Goal: Check status: Check status

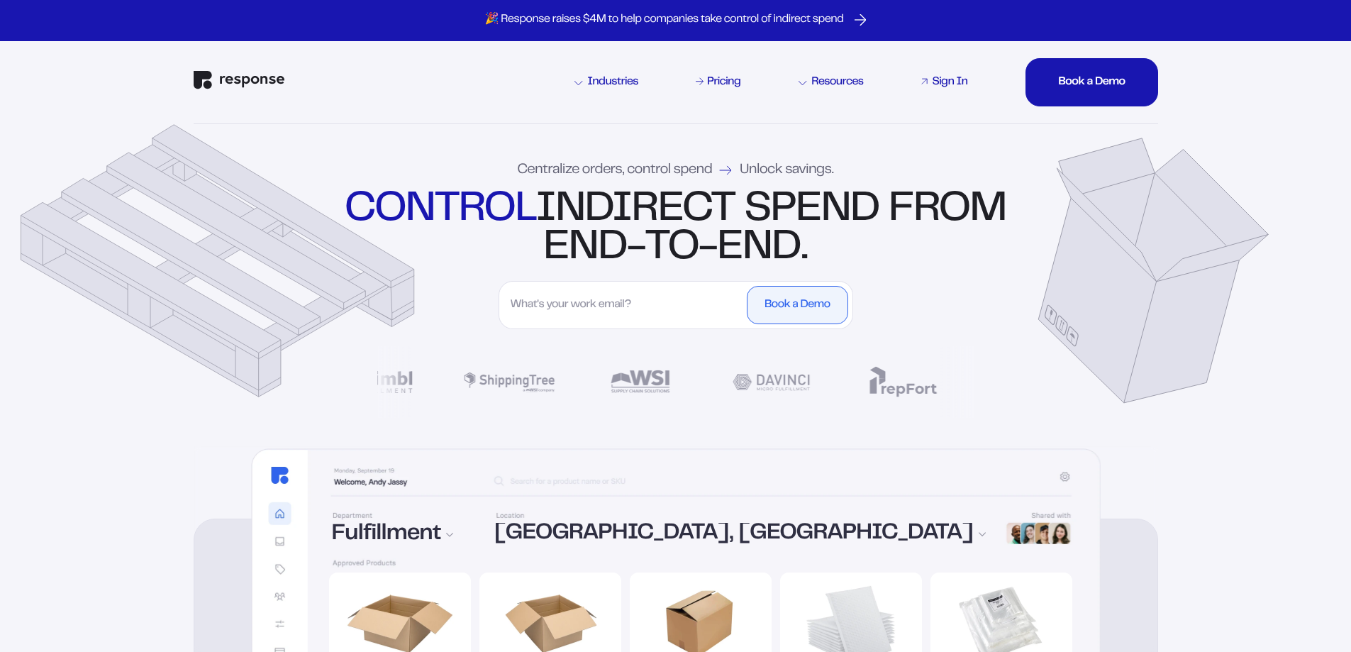
click at [934, 79] on div "Sign In" at bounding box center [949, 82] width 35 height 11
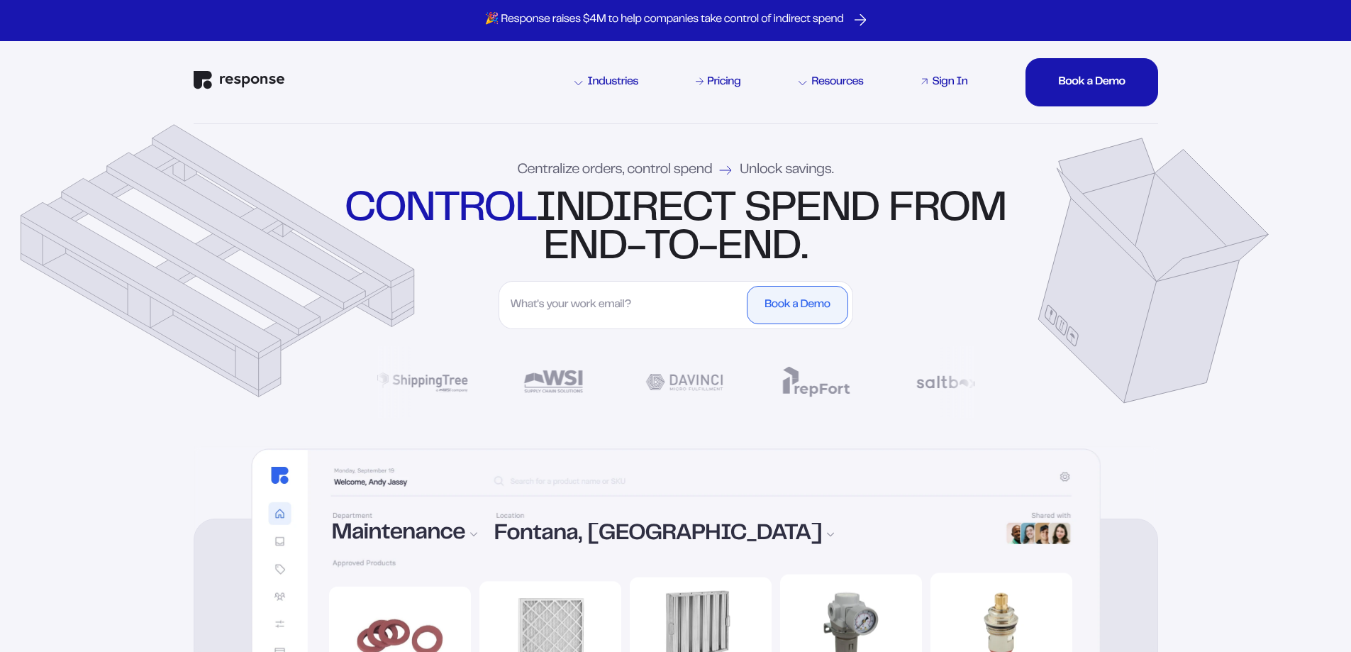
click at [955, 84] on div "Sign In" at bounding box center [949, 82] width 35 height 11
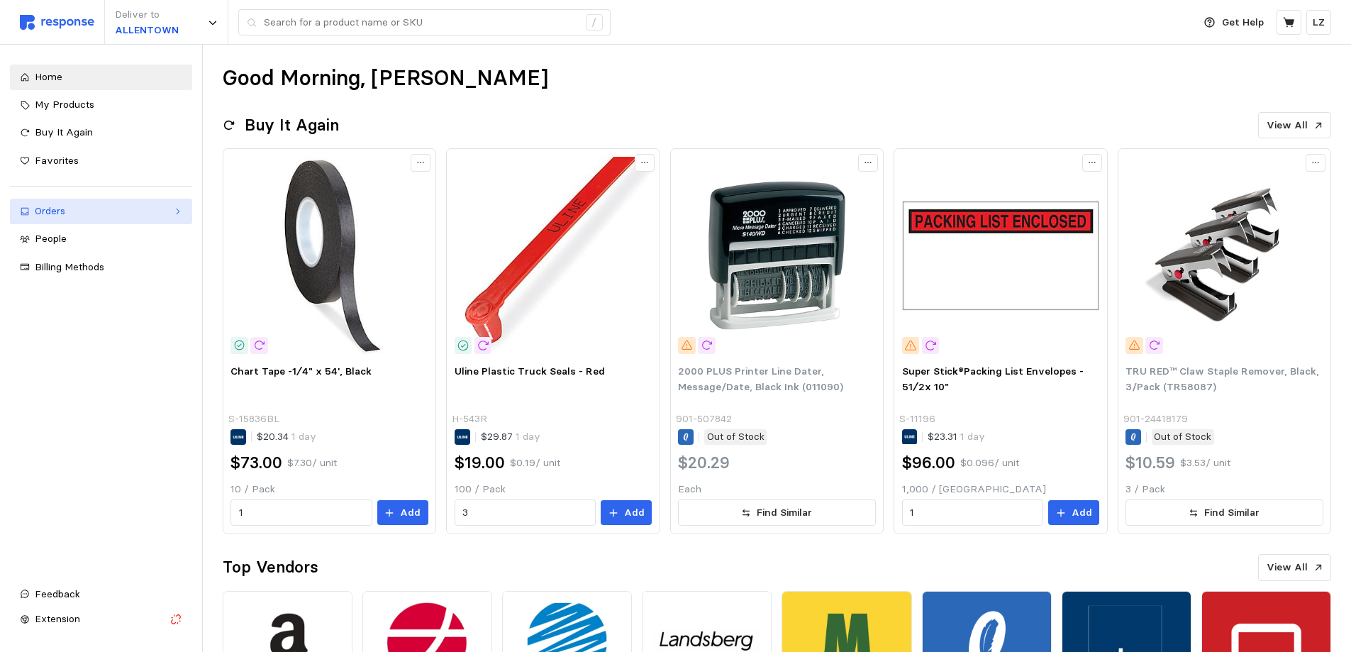
click at [62, 204] on div "Orders" at bounding box center [101, 212] width 133 height 16
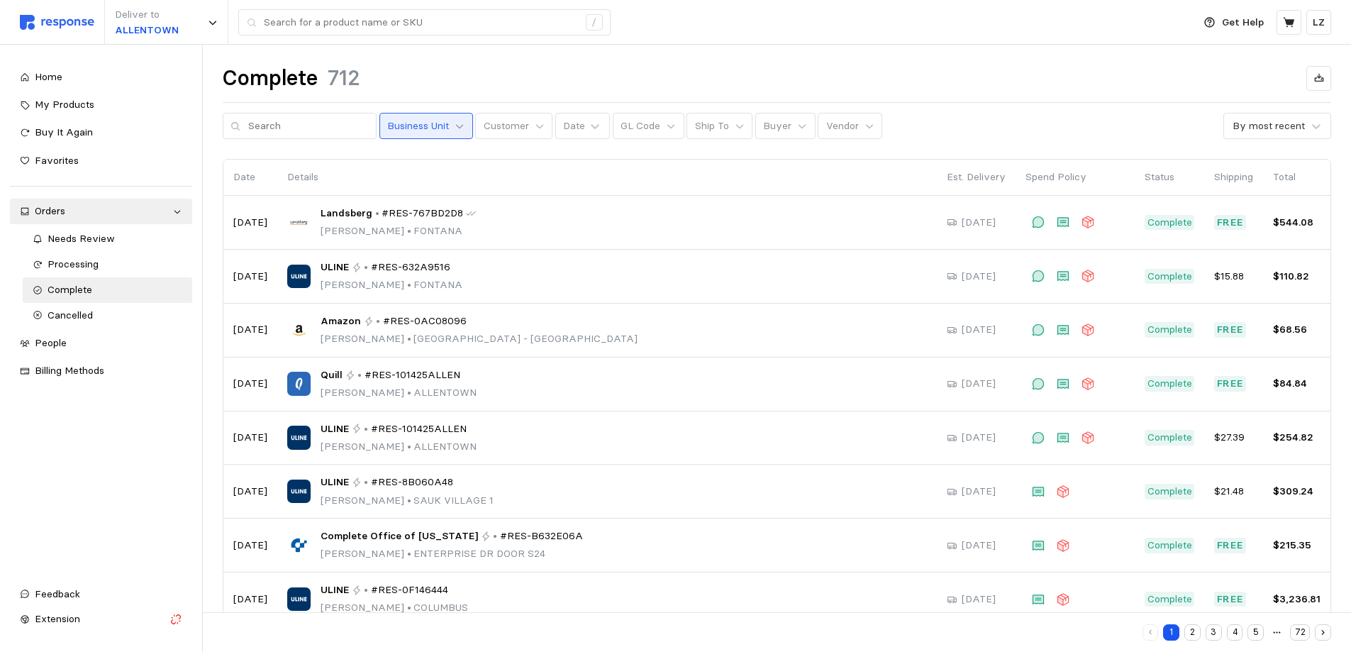
click at [455, 131] on icon at bounding box center [460, 126] width 10 height 10
click at [656, 187] on th "Details" at bounding box center [607, 178] width 660 height 36
click at [281, 133] on input "text" at bounding box center [308, 126] width 121 height 26
type input "quill"
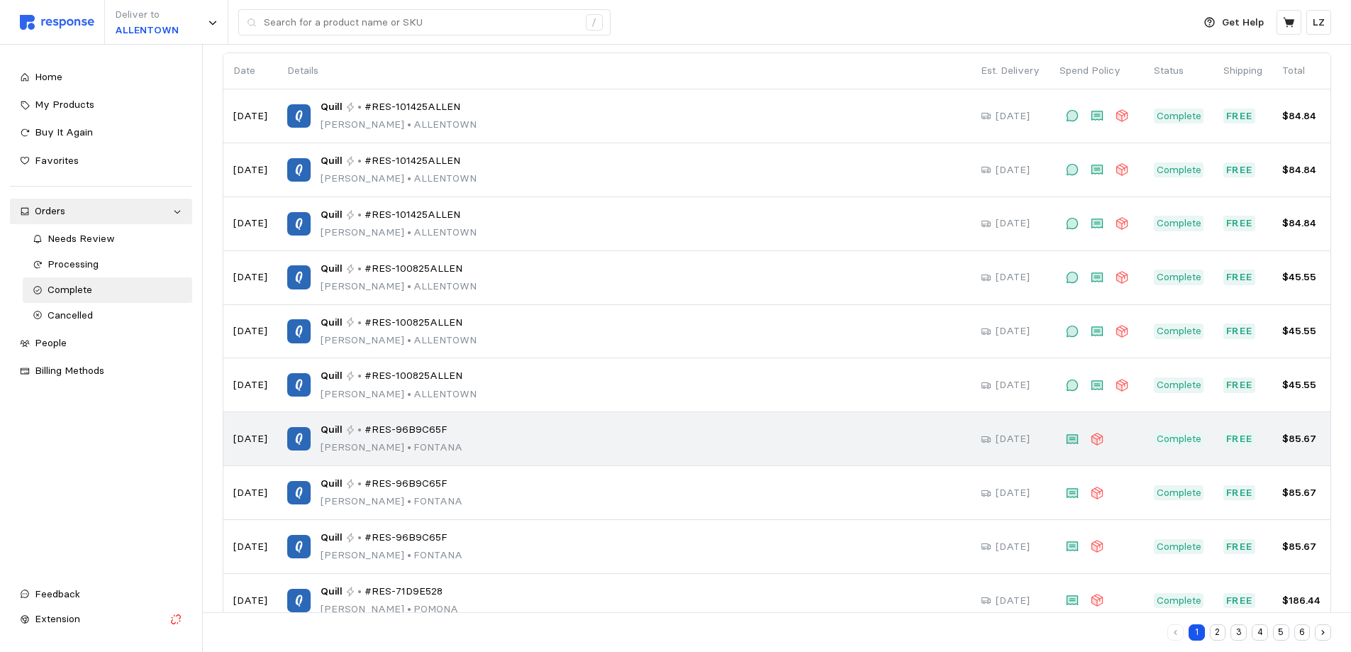
scroll to position [142, 0]
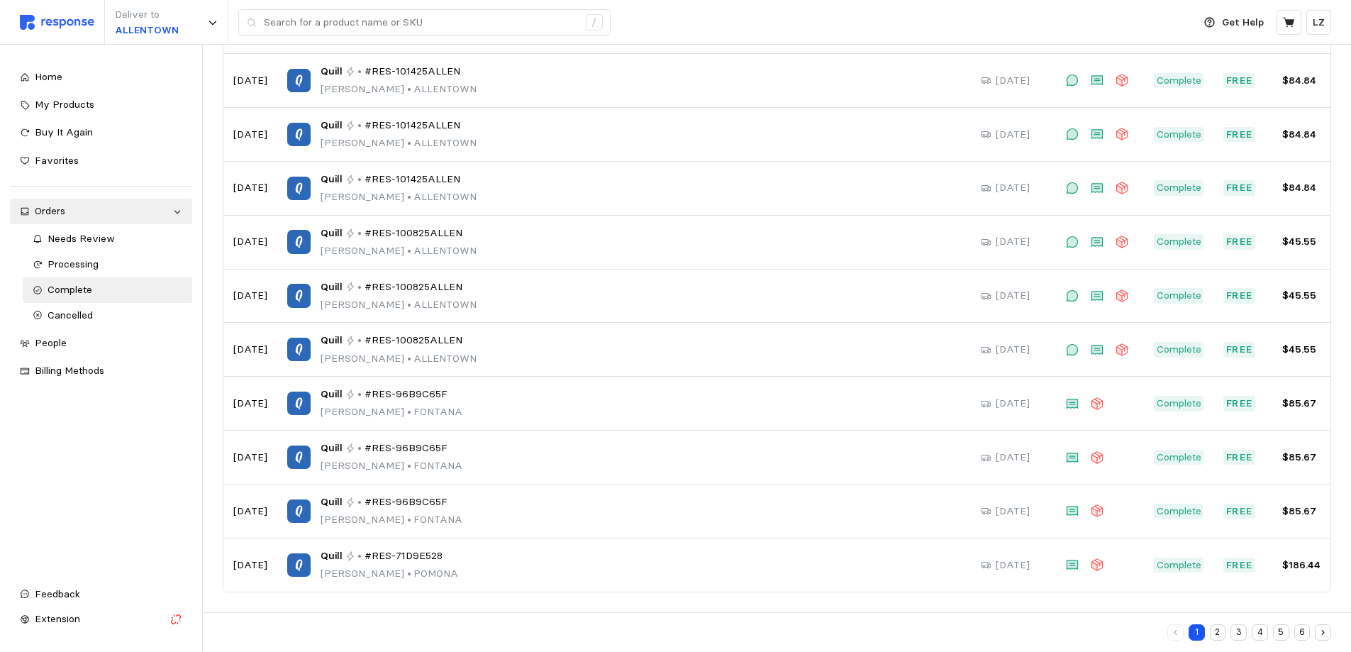
click at [1211, 632] on button "2" at bounding box center [1218, 632] width 16 height 16
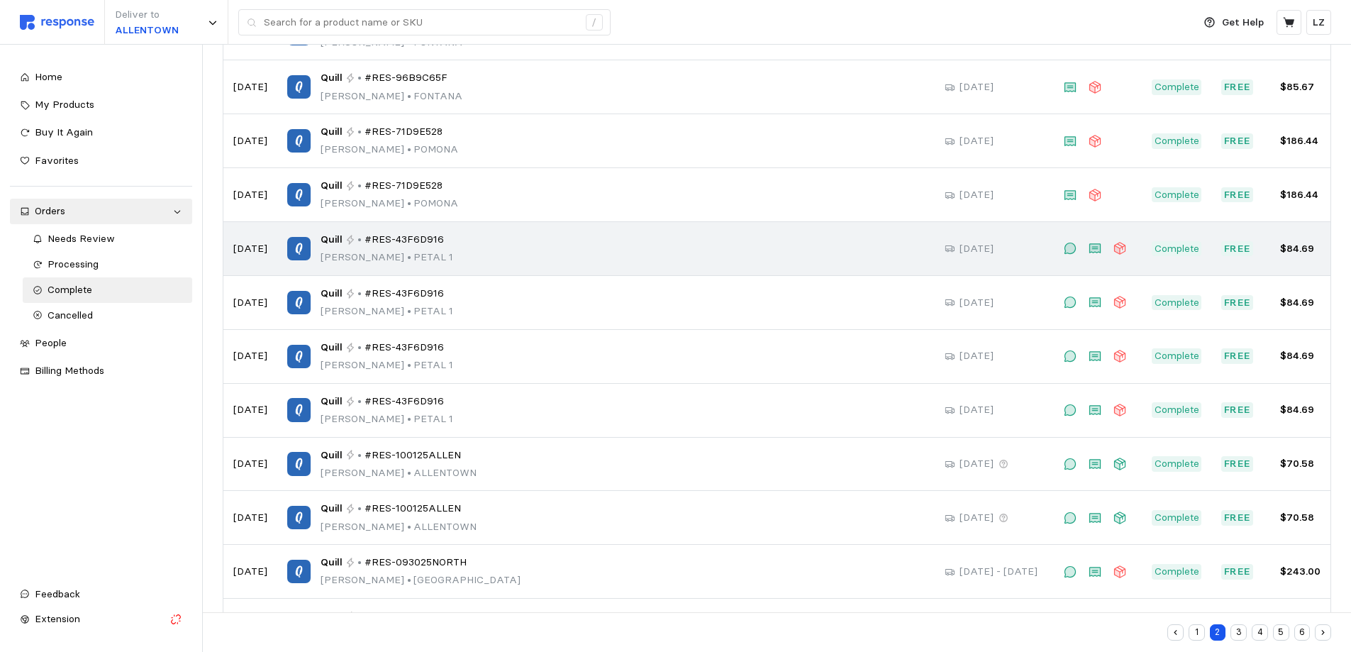
scroll to position [426, 0]
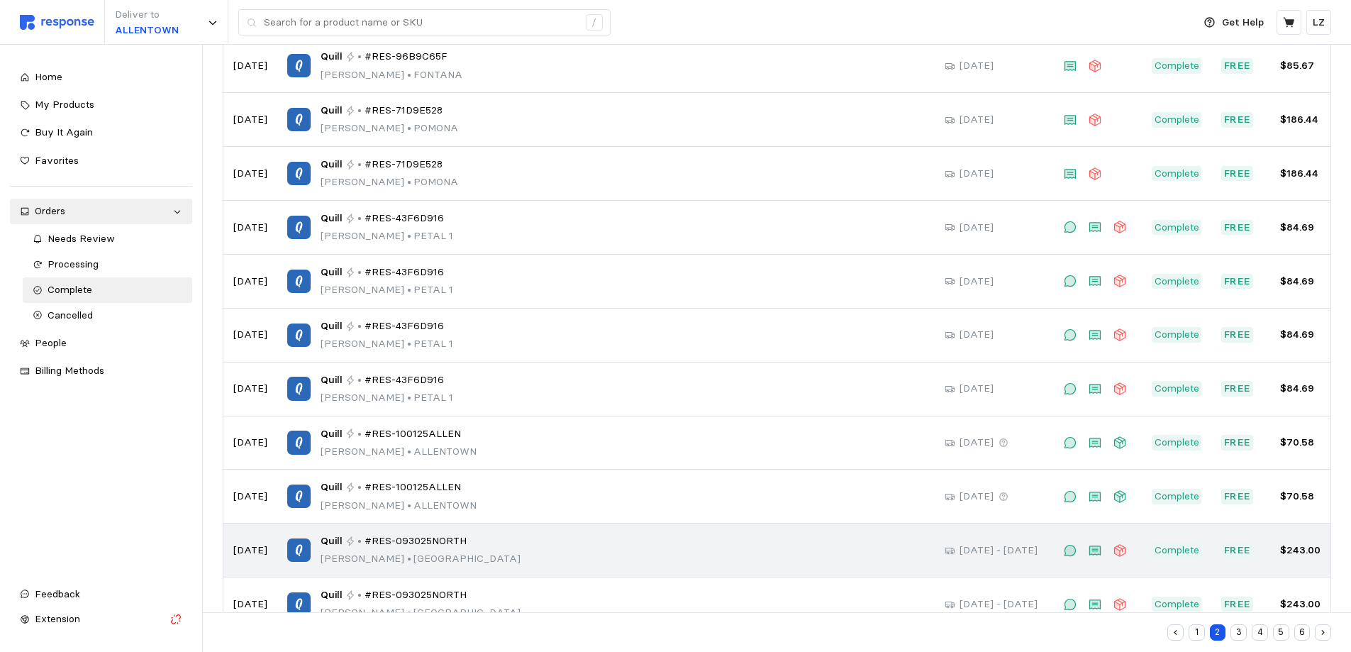
click at [387, 553] on p "Leanne Zellner • NORTHAMPTON" at bounding box center [421, 559] width 200 height 16
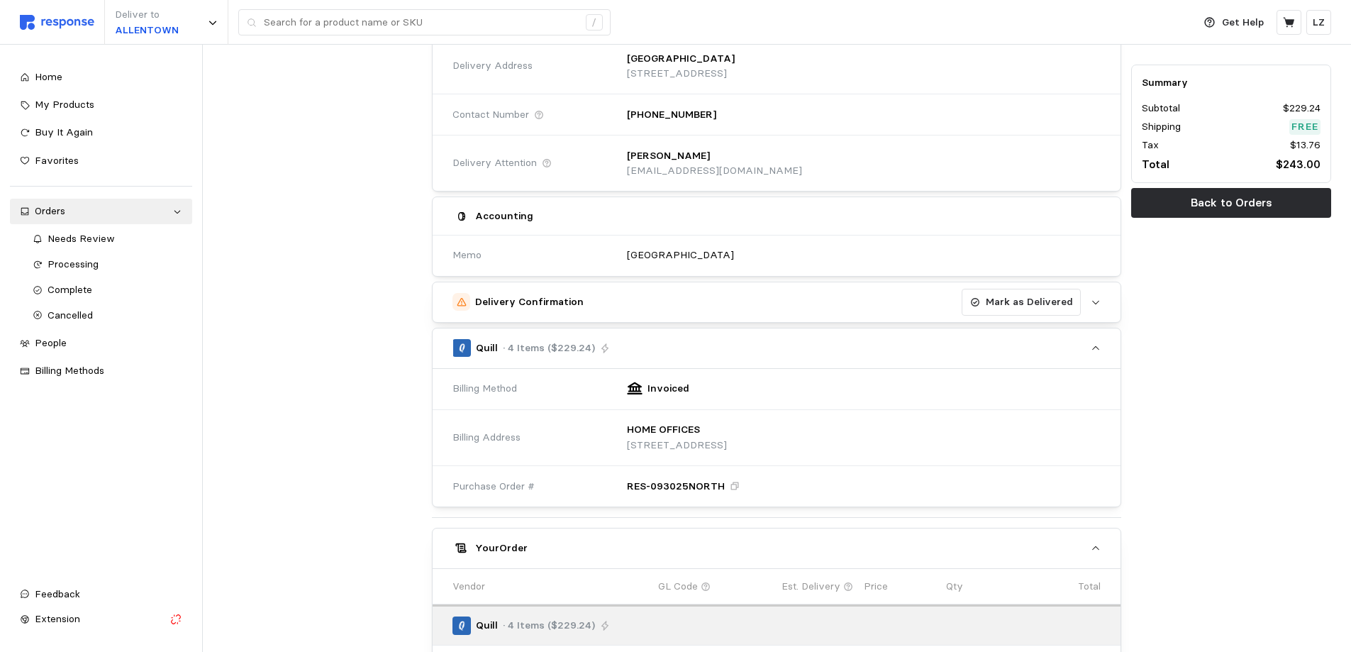
scroll to position [191, 0]
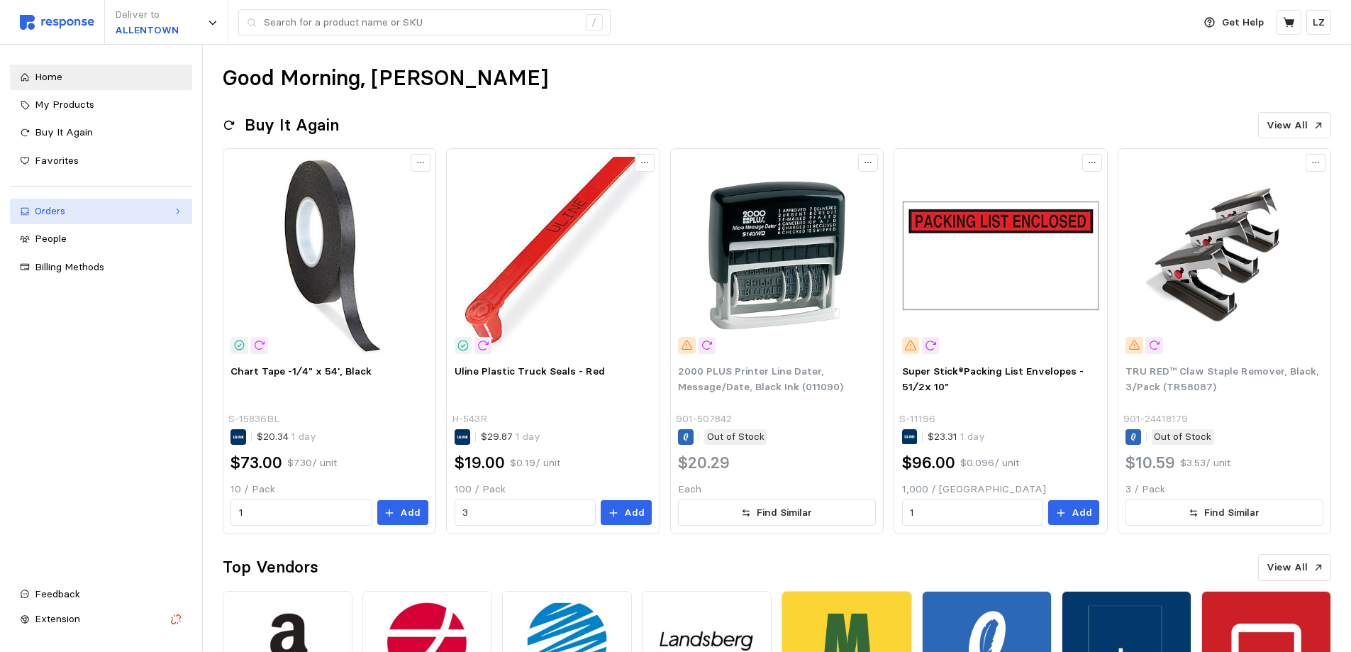
click at [63, 210] on div "Orders" at bounding box center [101, 212] width 133 height 16
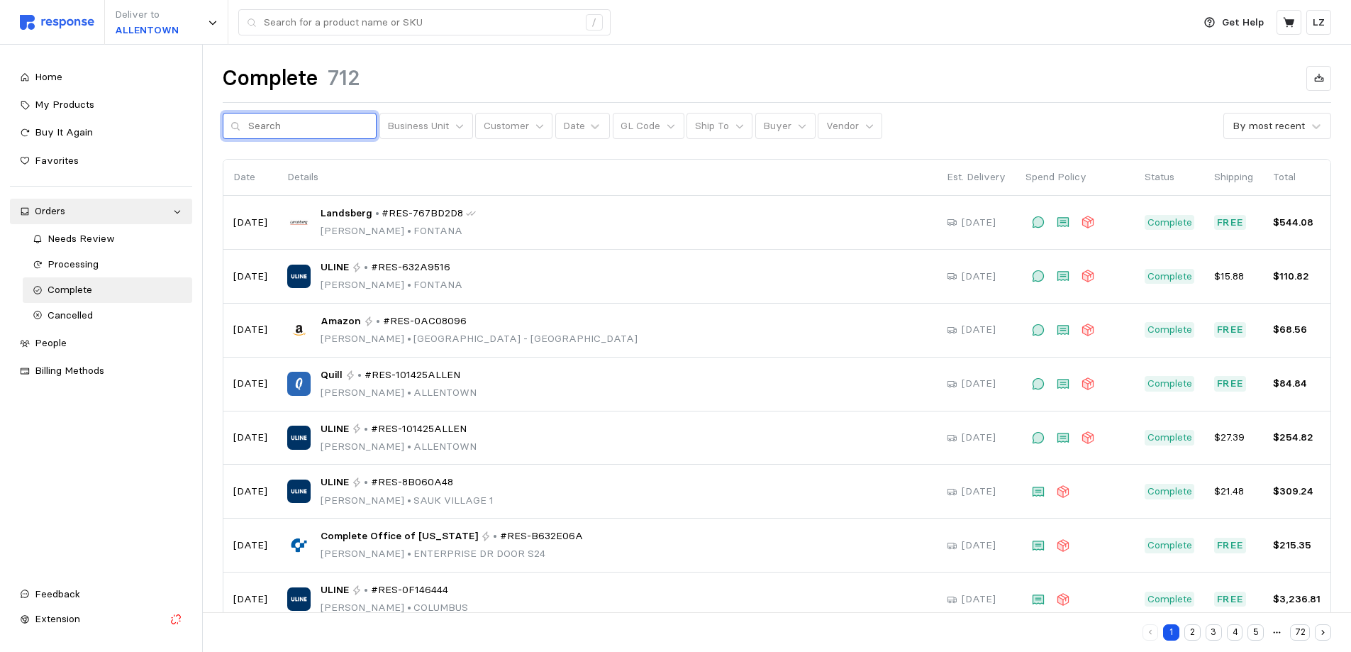
click at [303, 131] on input "text" at bounding box center [308, 126] width 121 height 26
type input "quill"
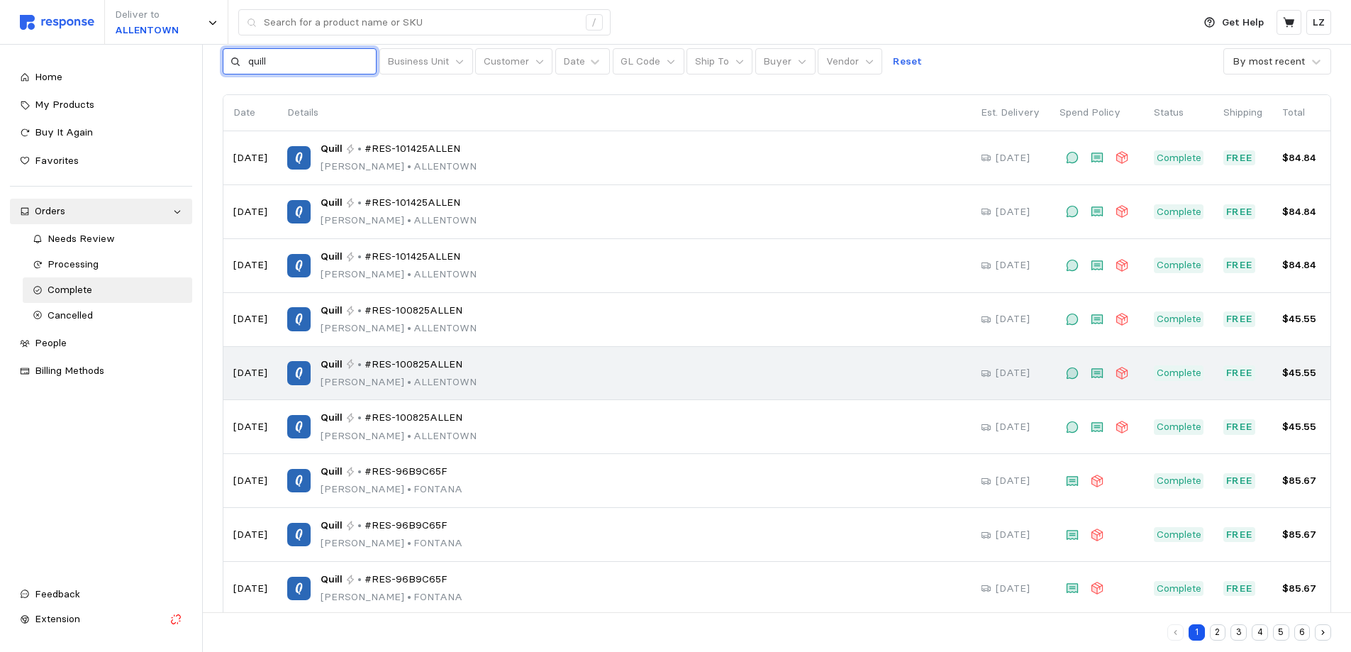
scroll to position [142, 0]
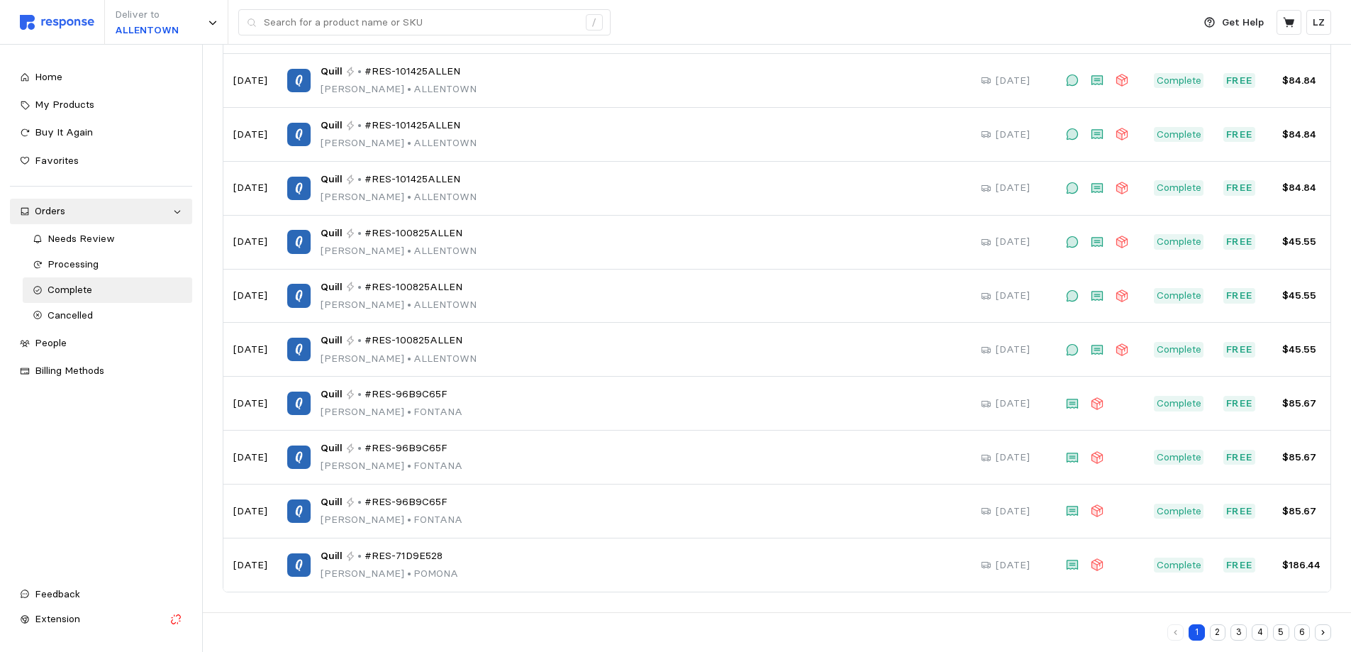
click at [1251, 630] on div "1 2 3 4 5 6" at bounding box center [1250, 632] width 164 height 16
click at [1256, 630] on button "4" at bounding box center [1260, 632] width 16 height 16
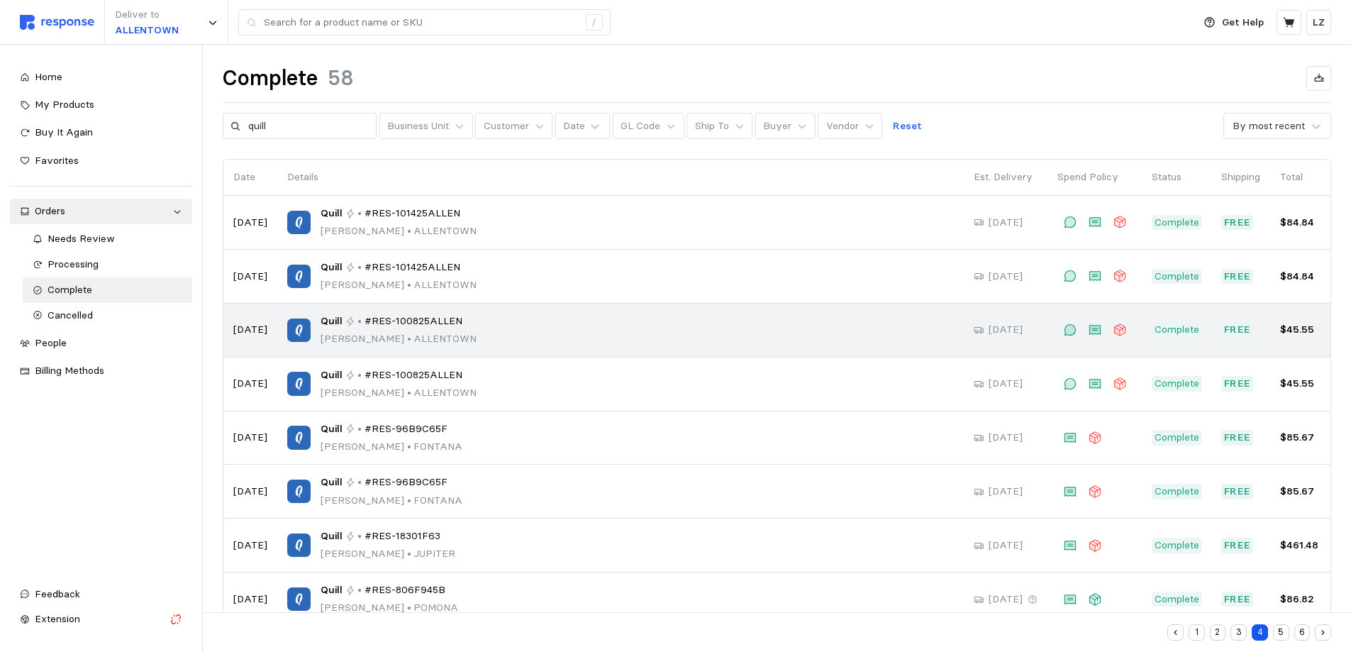
scroll to position [71, 0]
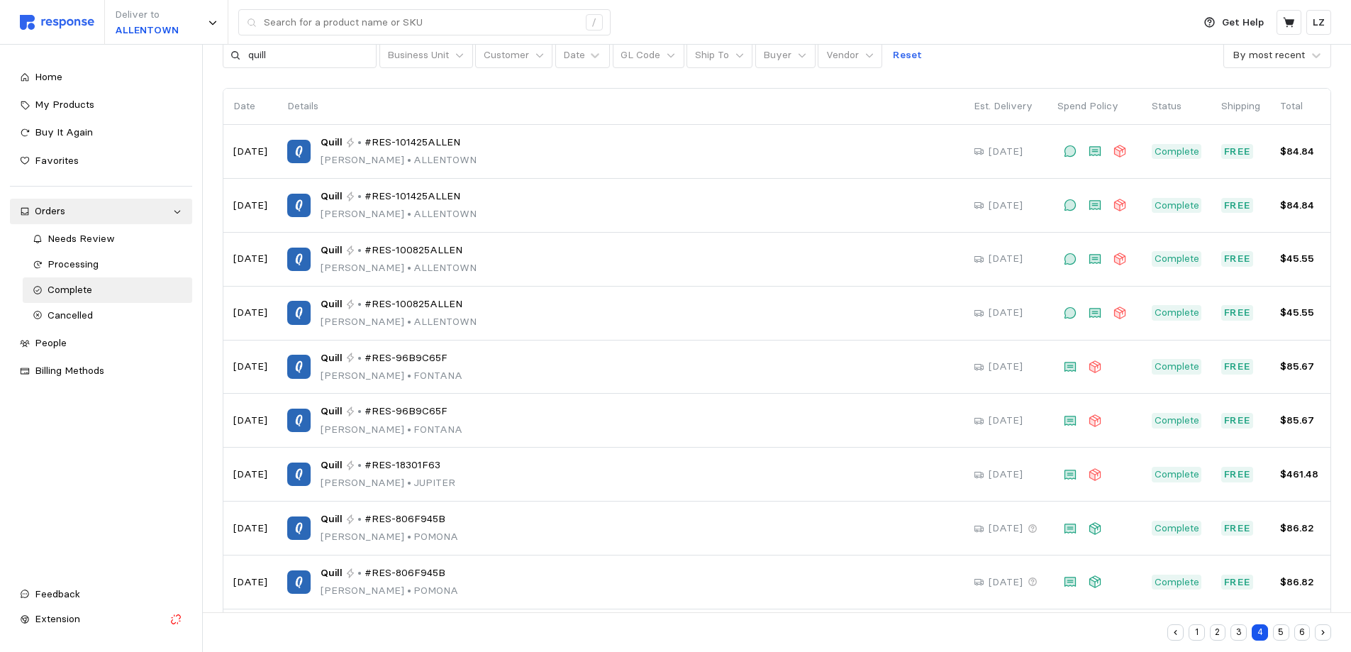
click at [1279, 633] on button "5" at bounding box center [1281, 632] width 16 height 16
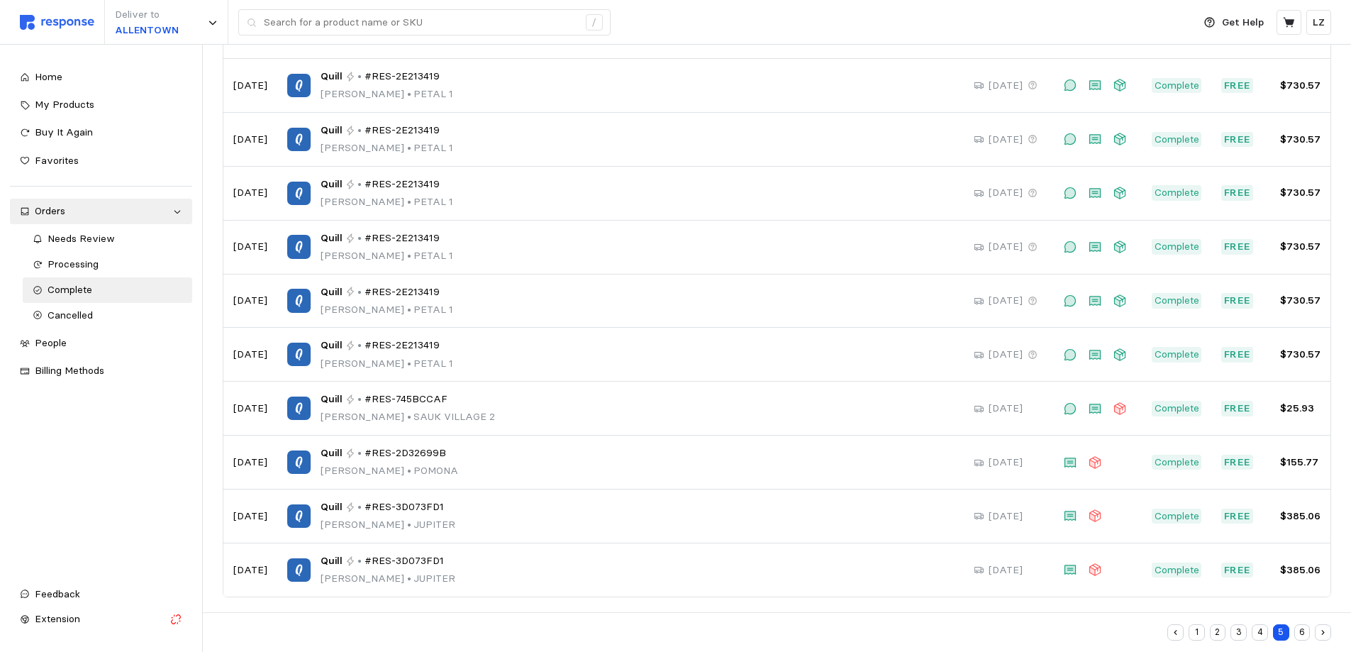
scroll to position [572, 0]
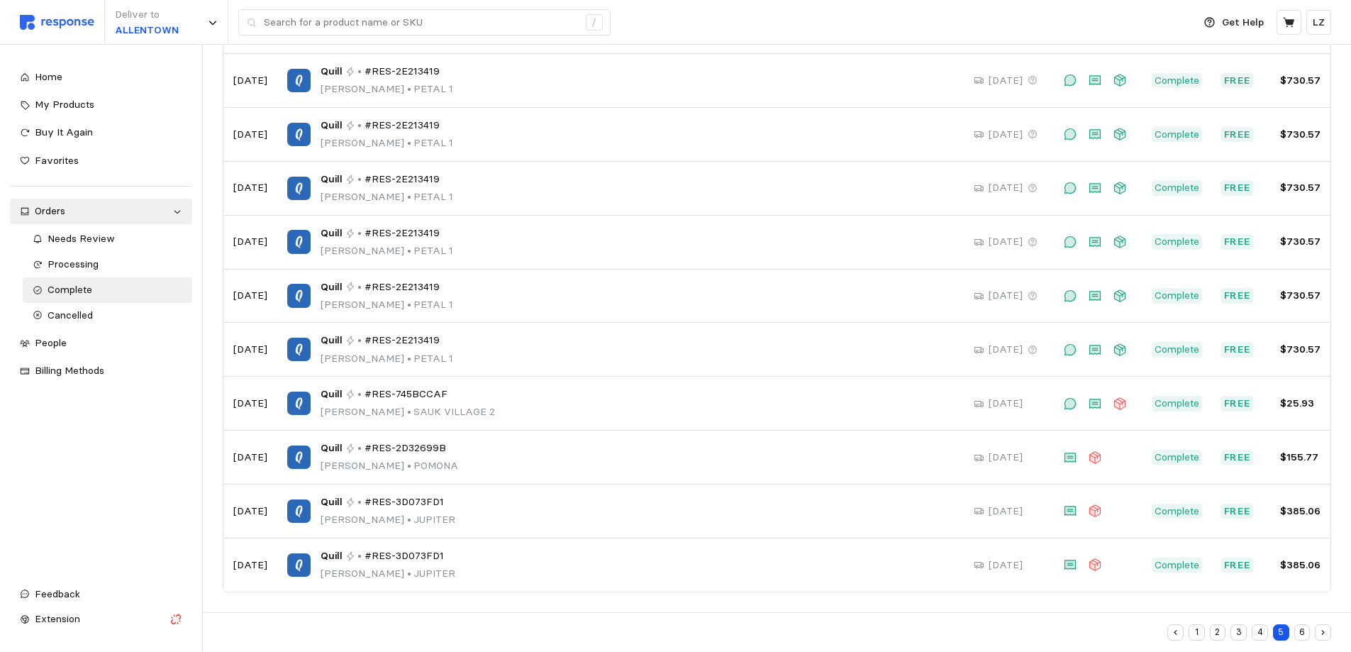
click at [1258, 633] on button "4" at bounding box center [1260, 632] width 16 height 16
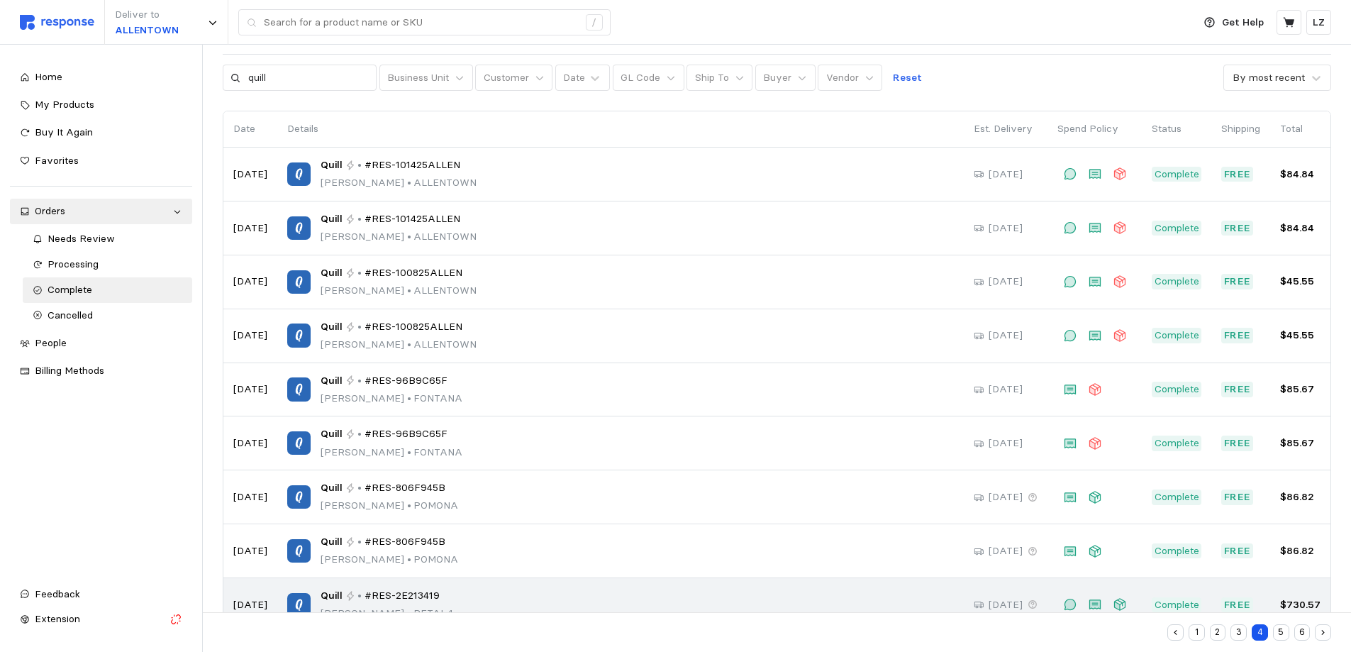
scroll to position [44, 0]
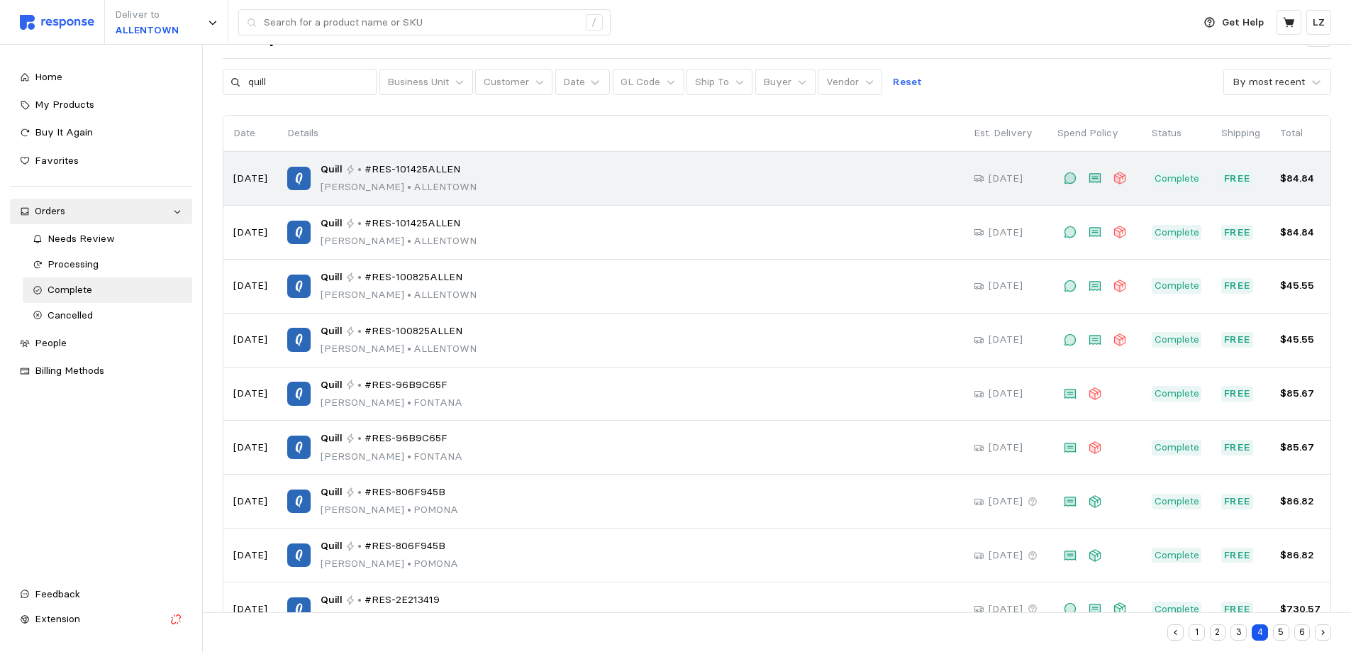
click at [365, 187] on p "Leanne Zellner • ALLENTOWN" at bounding box center [399, 187] width 156 height 16
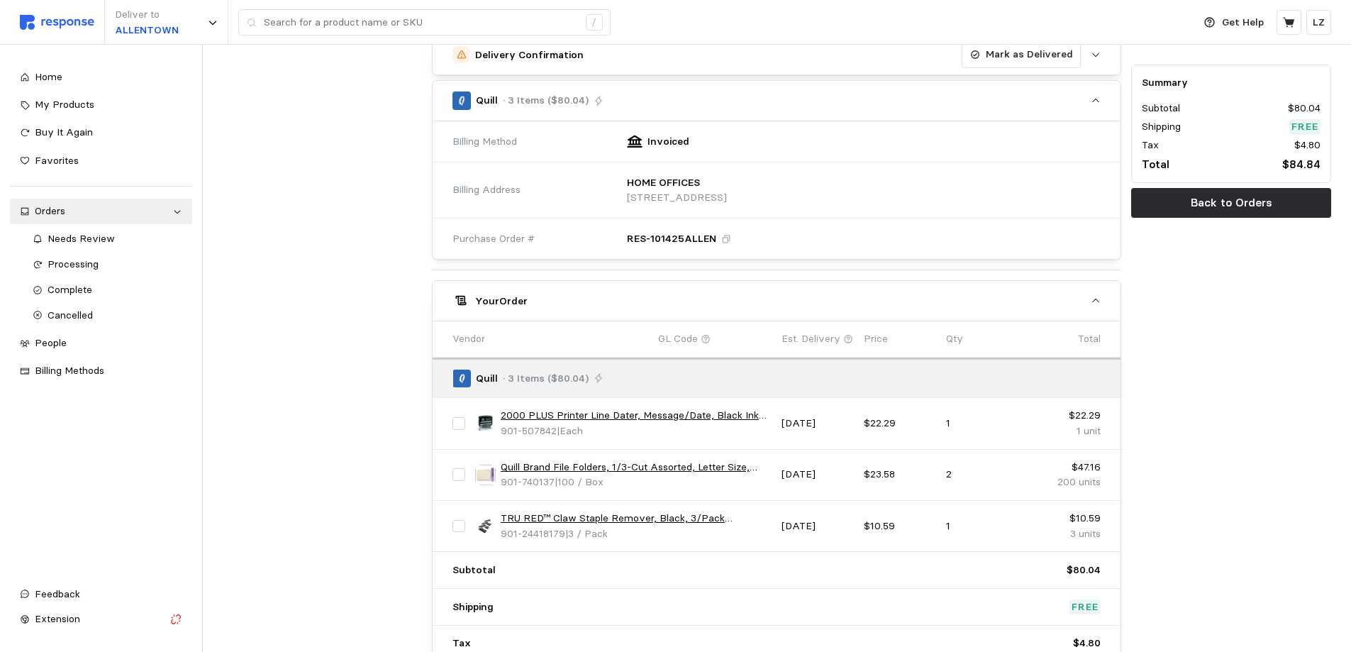
scroll to position [497, 0]
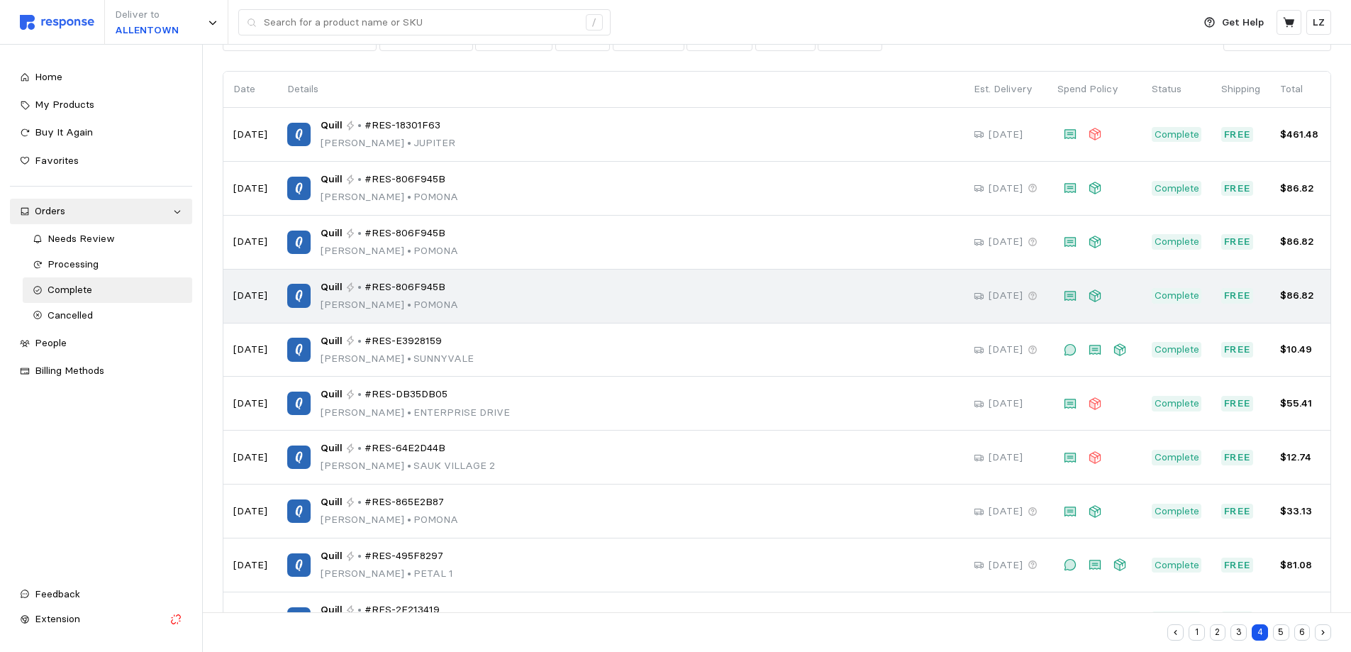
scroll to position [142, 0]
